Goal: Go to known website: Access a specific website the user already knows

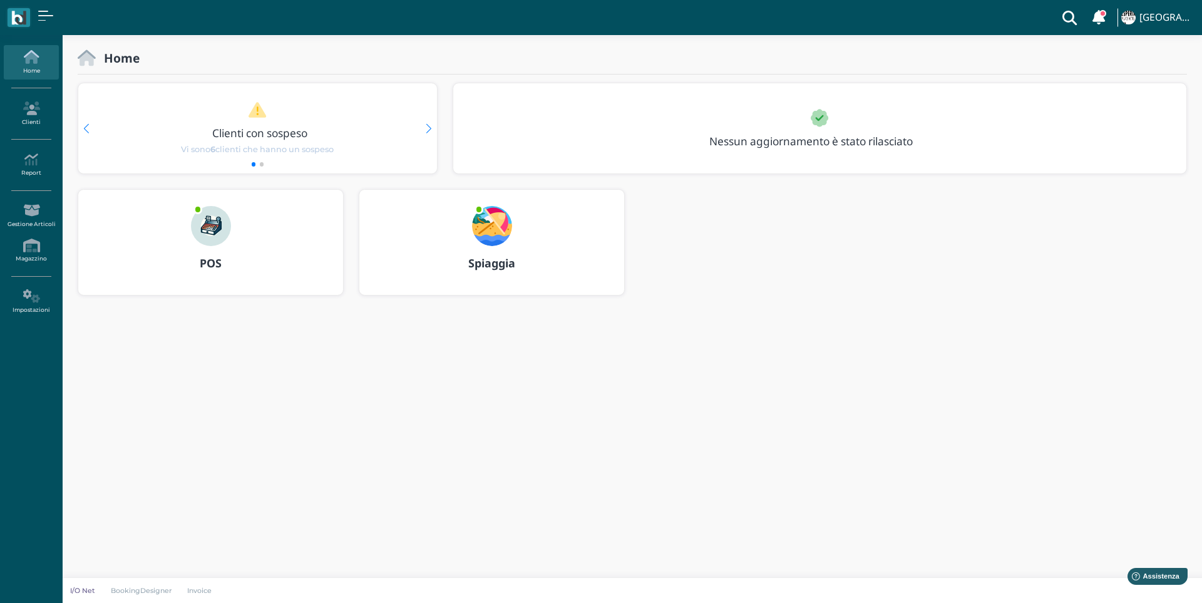
click at [222, 222] on img at bounding box center [211, 226] width 40 height 40
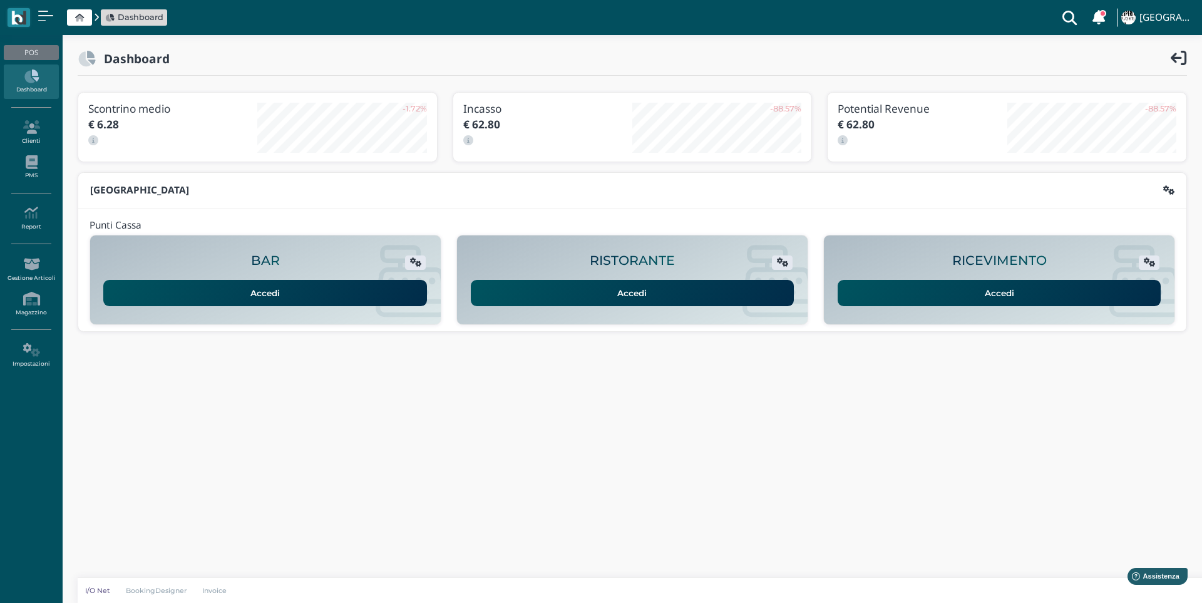
click at [1010, 289] on link "Accedi" at bounding box center [999, 293] width 324 height 26
